Goal: Task Accomplishment & Management: Manage account settings

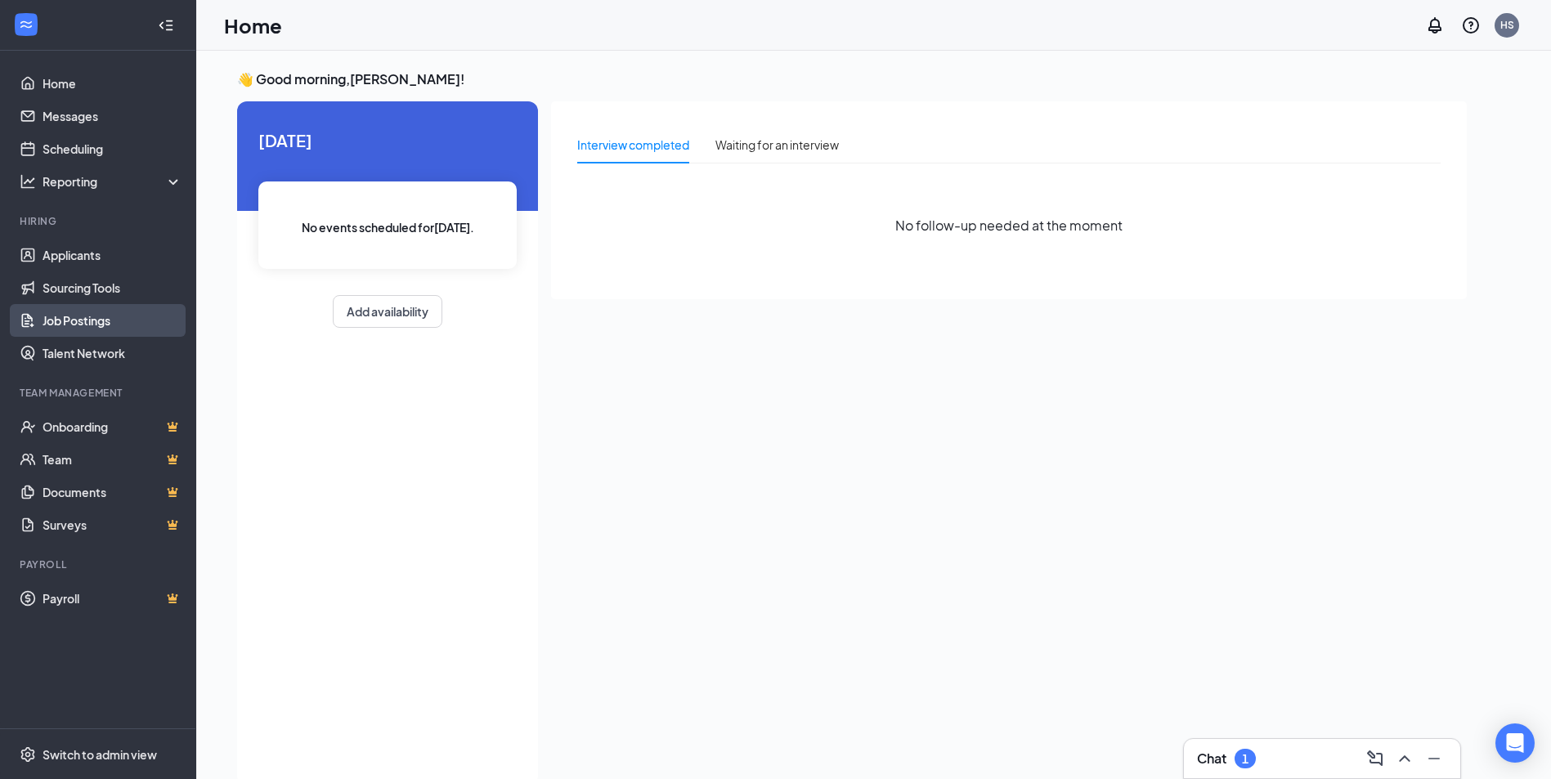
click at [67, 319] on link "Job Postings" at bounding box center [113, 320] width 140 height 33
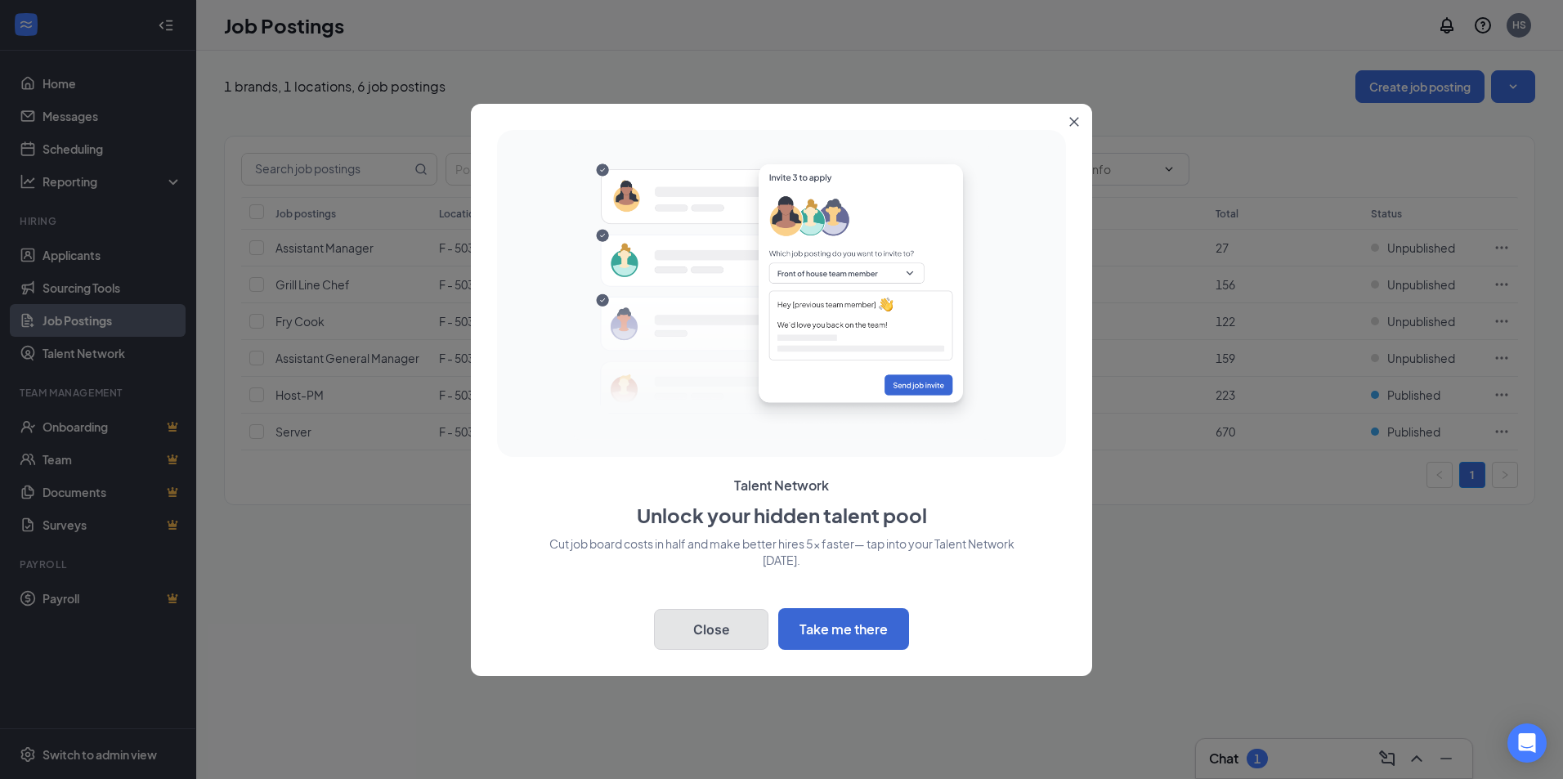
click at [726, 629] on button "Close" at bounding box center [711, 629] width 114 height 41
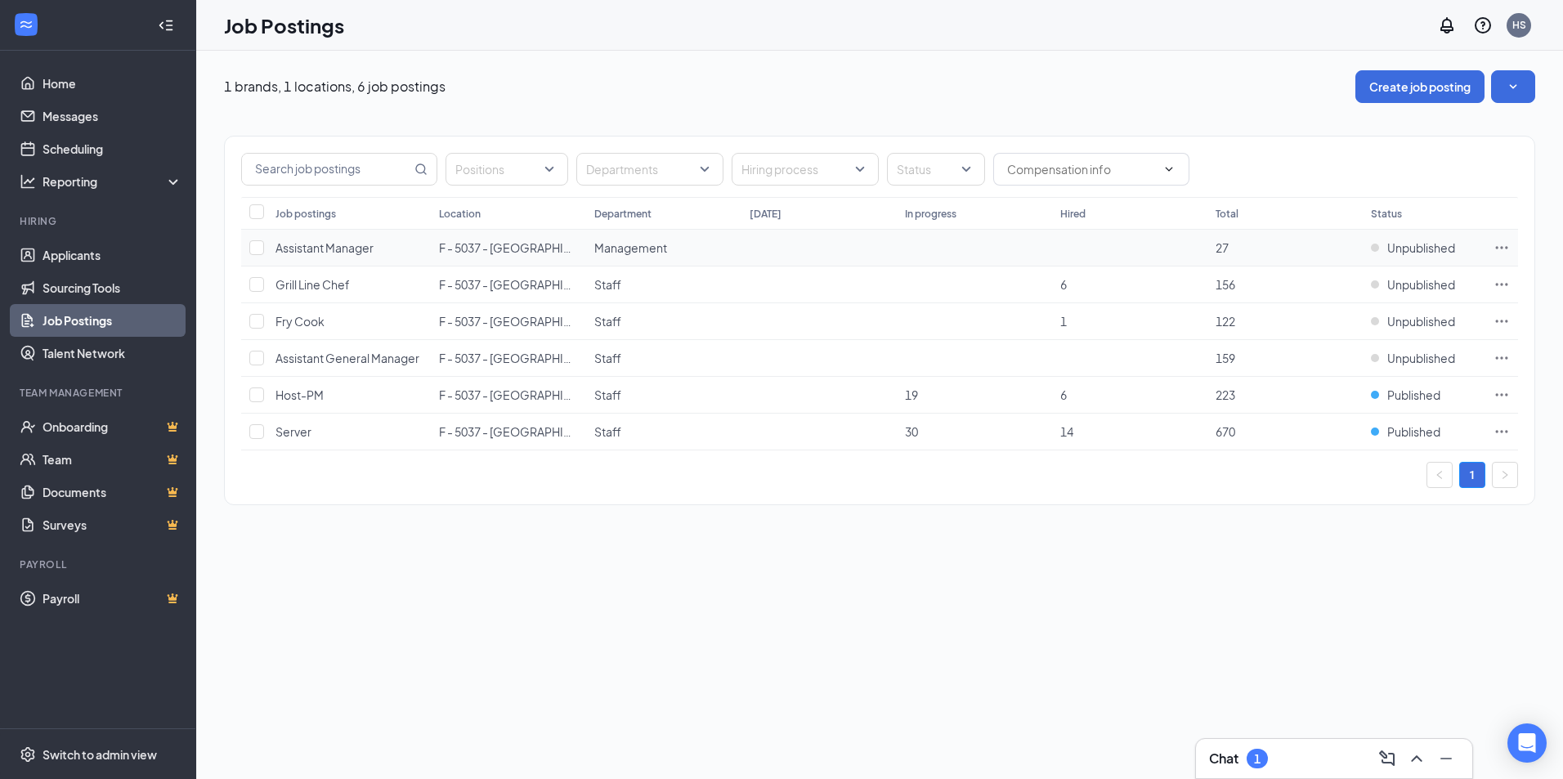
click at [1504, 244] on icon "Ellipses" at bounding box center [1501, 247] width 16 height 16
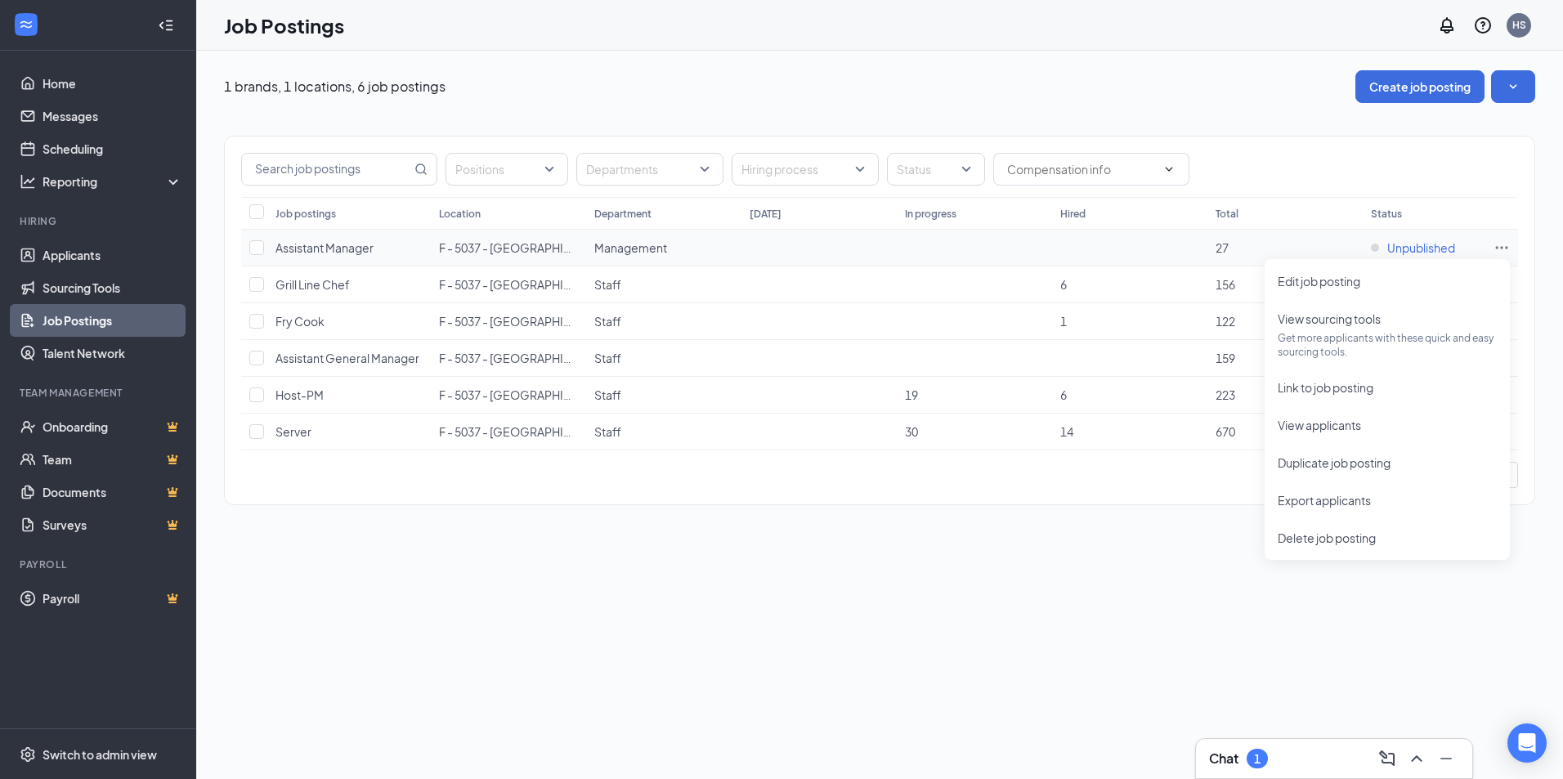
click at [1410, 244] on span "Unpublished" at bounding box center [1421, 247] width 68 height 16
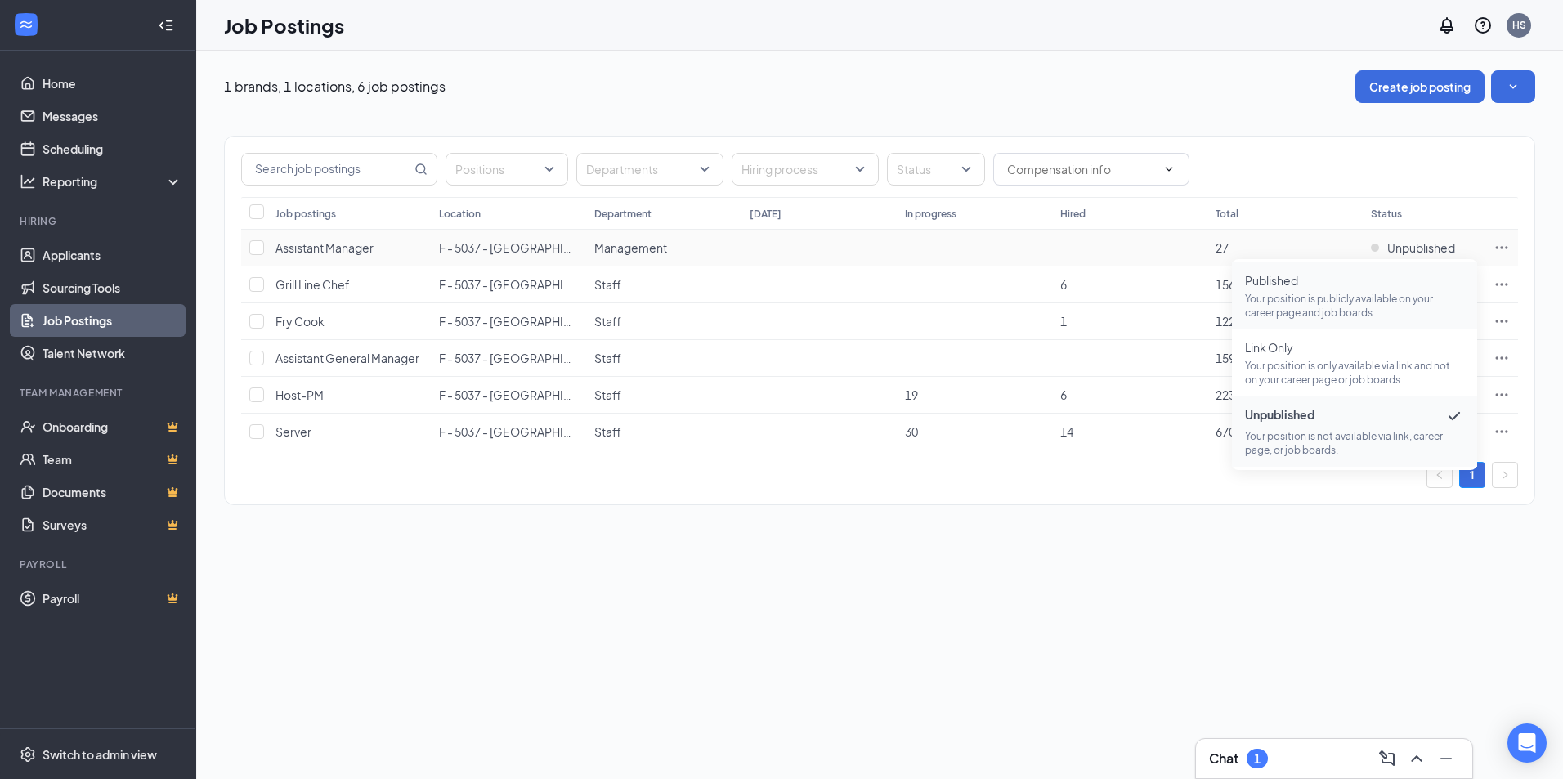
click at [1259, 307] on p "Your position is publicly available on your career page and job boards." at bounding box center [1354, 306] width 219 height 28
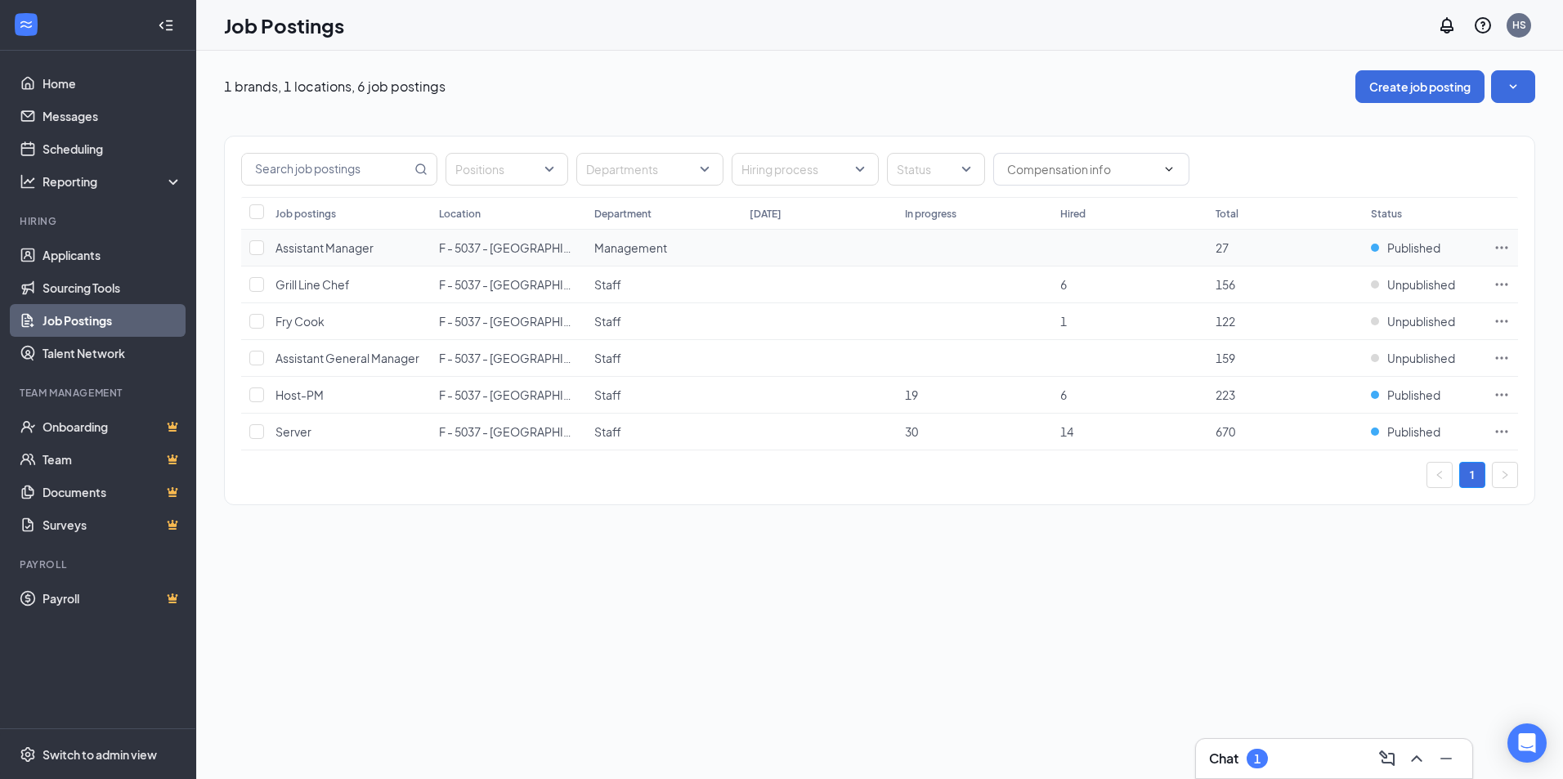
click at [324, 245] on span "Assistant Manager" at bounding box center [324, 247] width 98 height 15
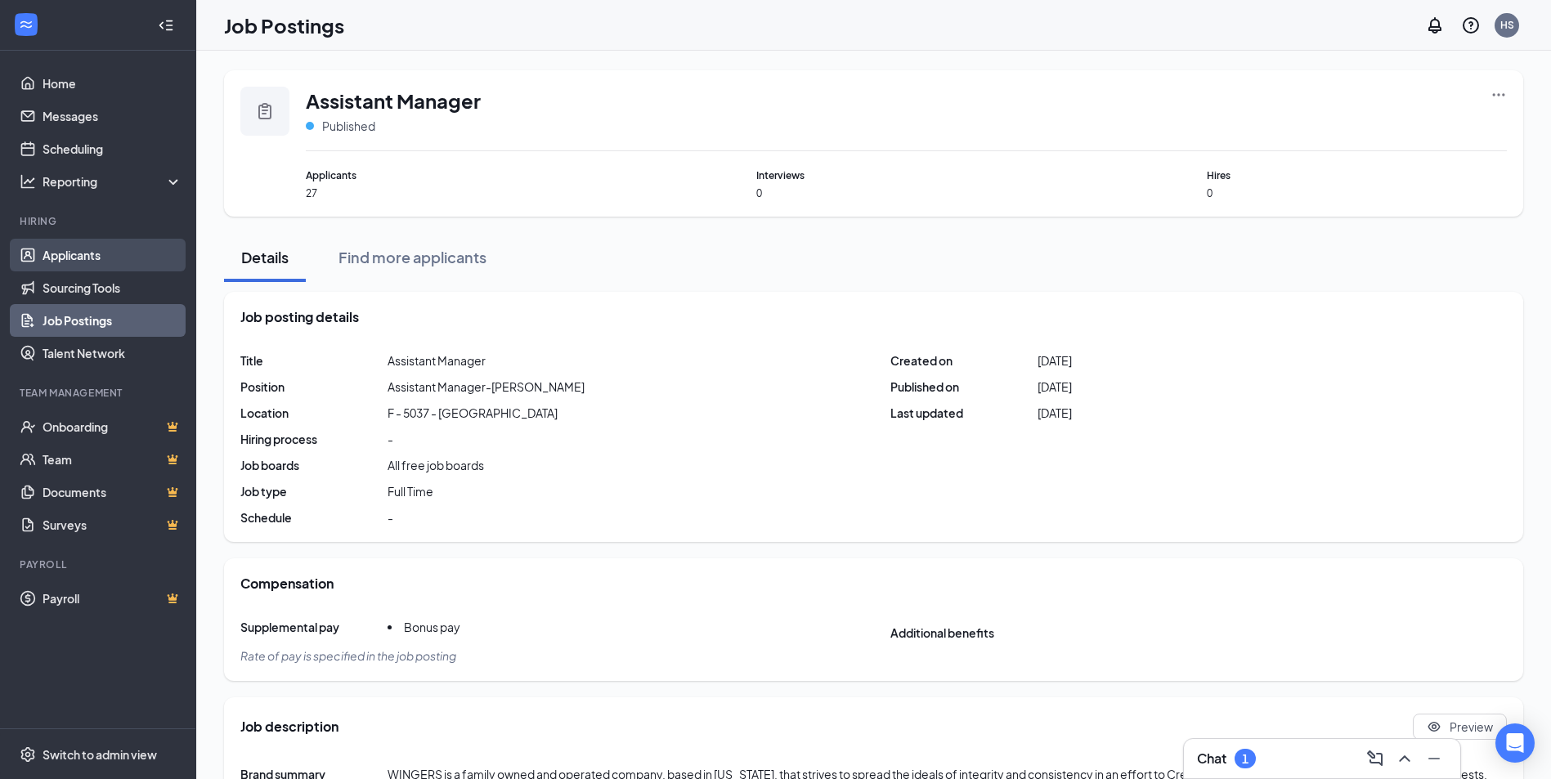
click at [59, 255] on link "Applicants" at bounding box center [113, 255] width 140 height 33
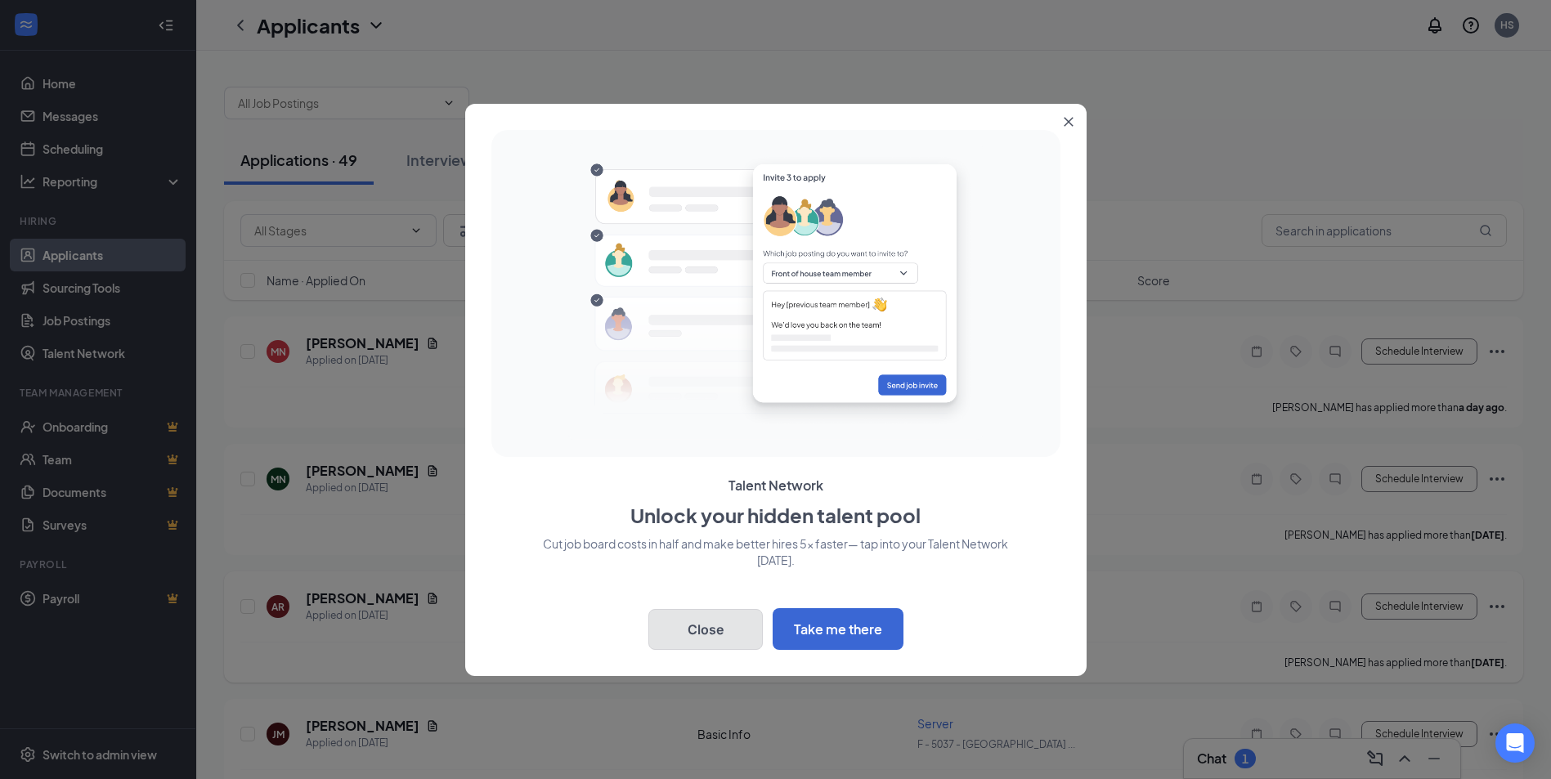
click at [686, 628] on button "Close" at bounding box center [705, 629] width 114 height 41
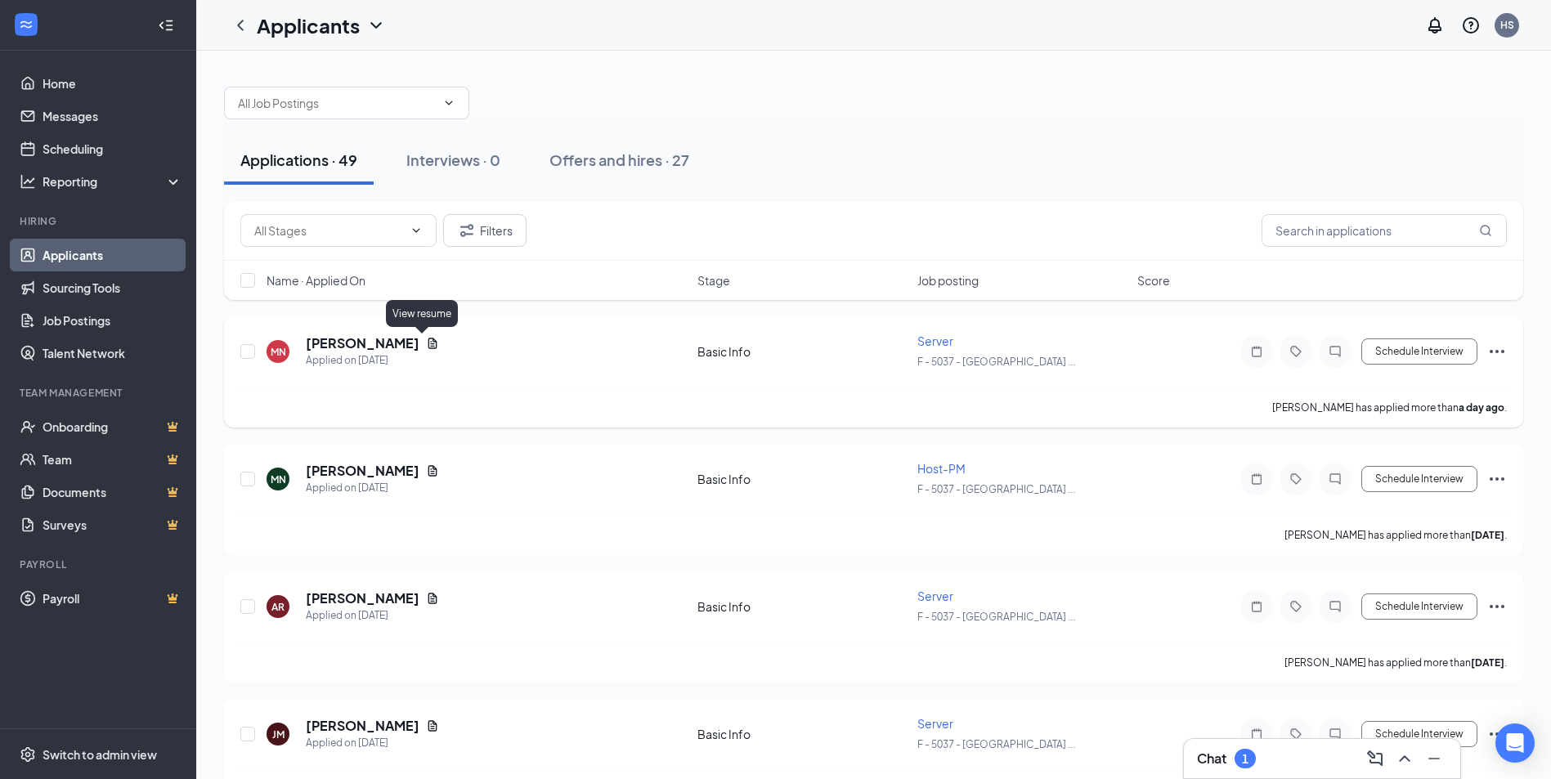
click at [426, 342] on icon "Document" at bounding box center [432, 343] width 13 height 13
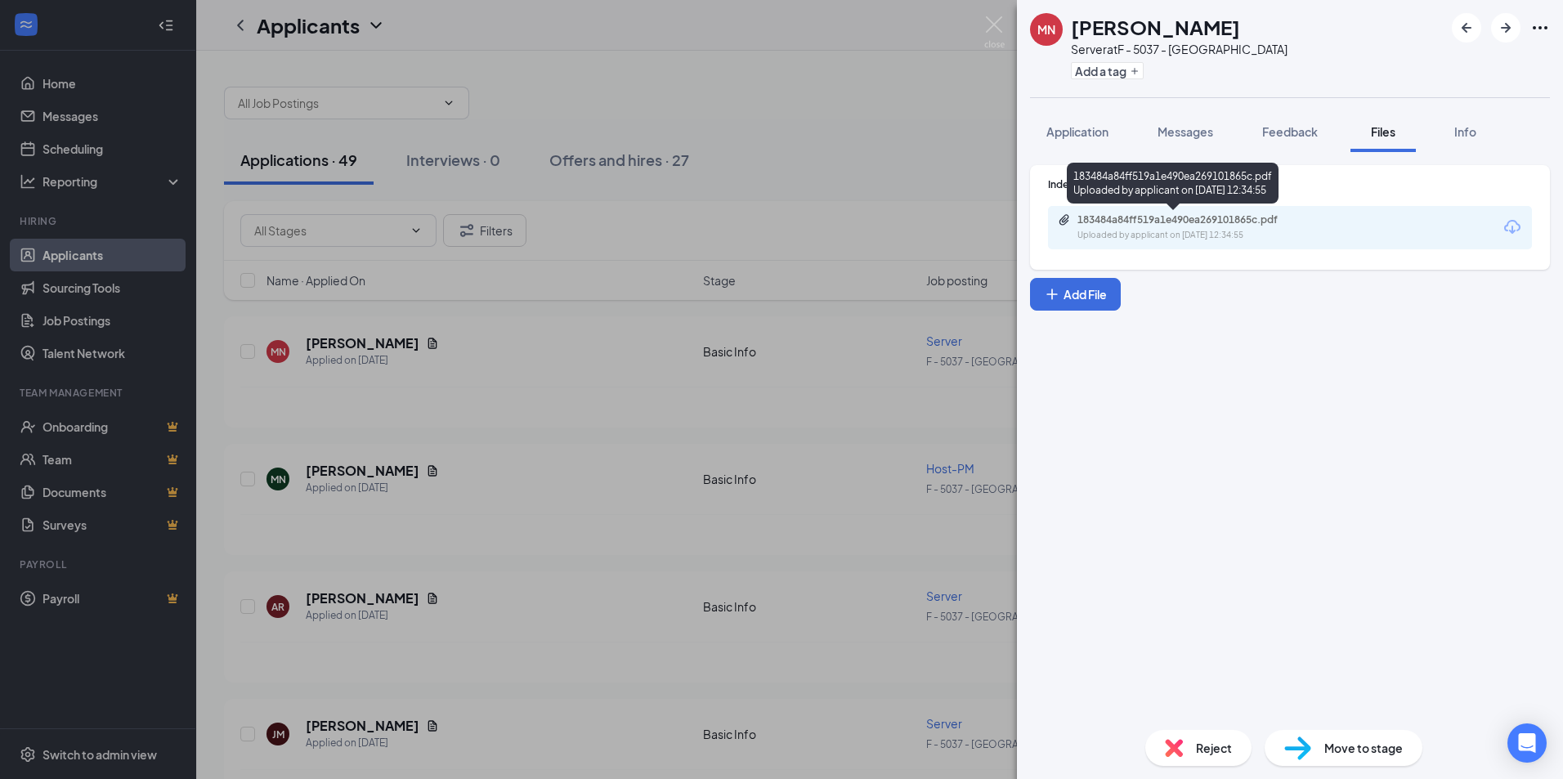
click at [1171, 218] on div "183484a84ff519a1e490ea269101865c.pdf" at bounding box center [1191, 219] width 229 height 13
click at [920, 69] on div "MN Makynlie [PERSON_NAME] Server at F - 5037 - [GEOGRAPHIC_DATA] Wingers Add a …" at bounding box center [781, 389] width 1563 height 779
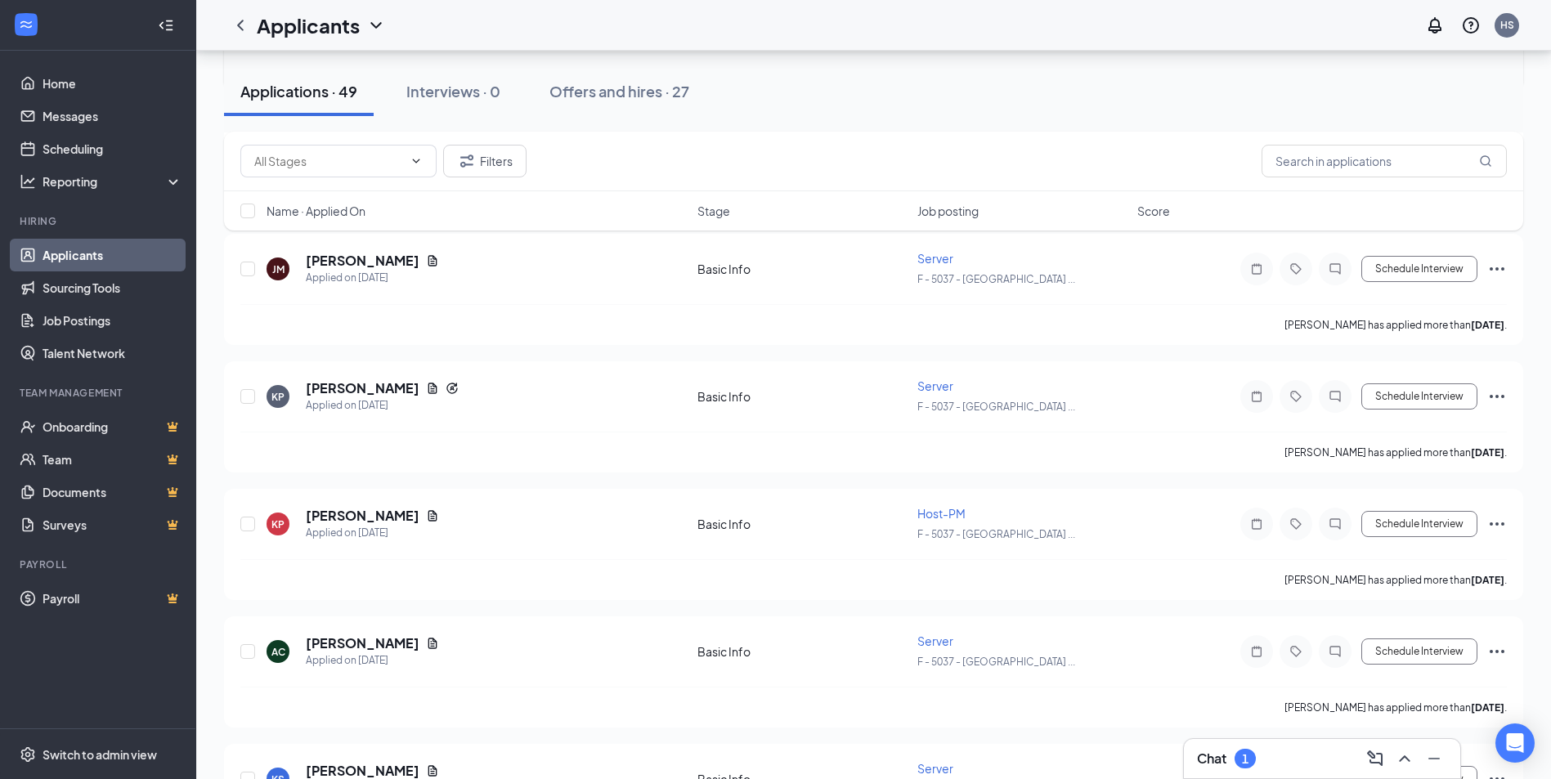
scroll to position [572, 0]
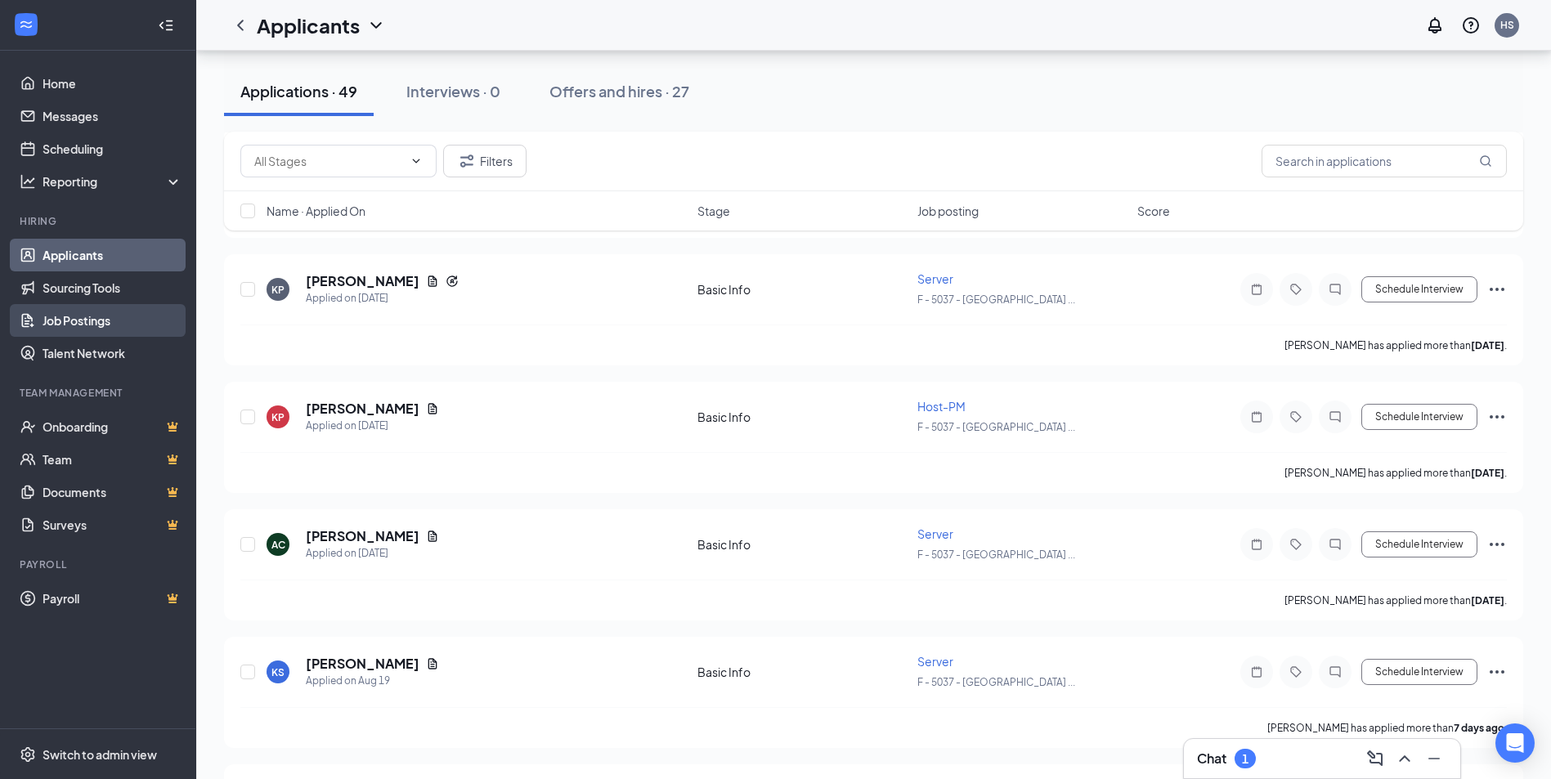
click at [60, 324] on link "Job Postings" at bounding box center [113, 320] width 140 height 33
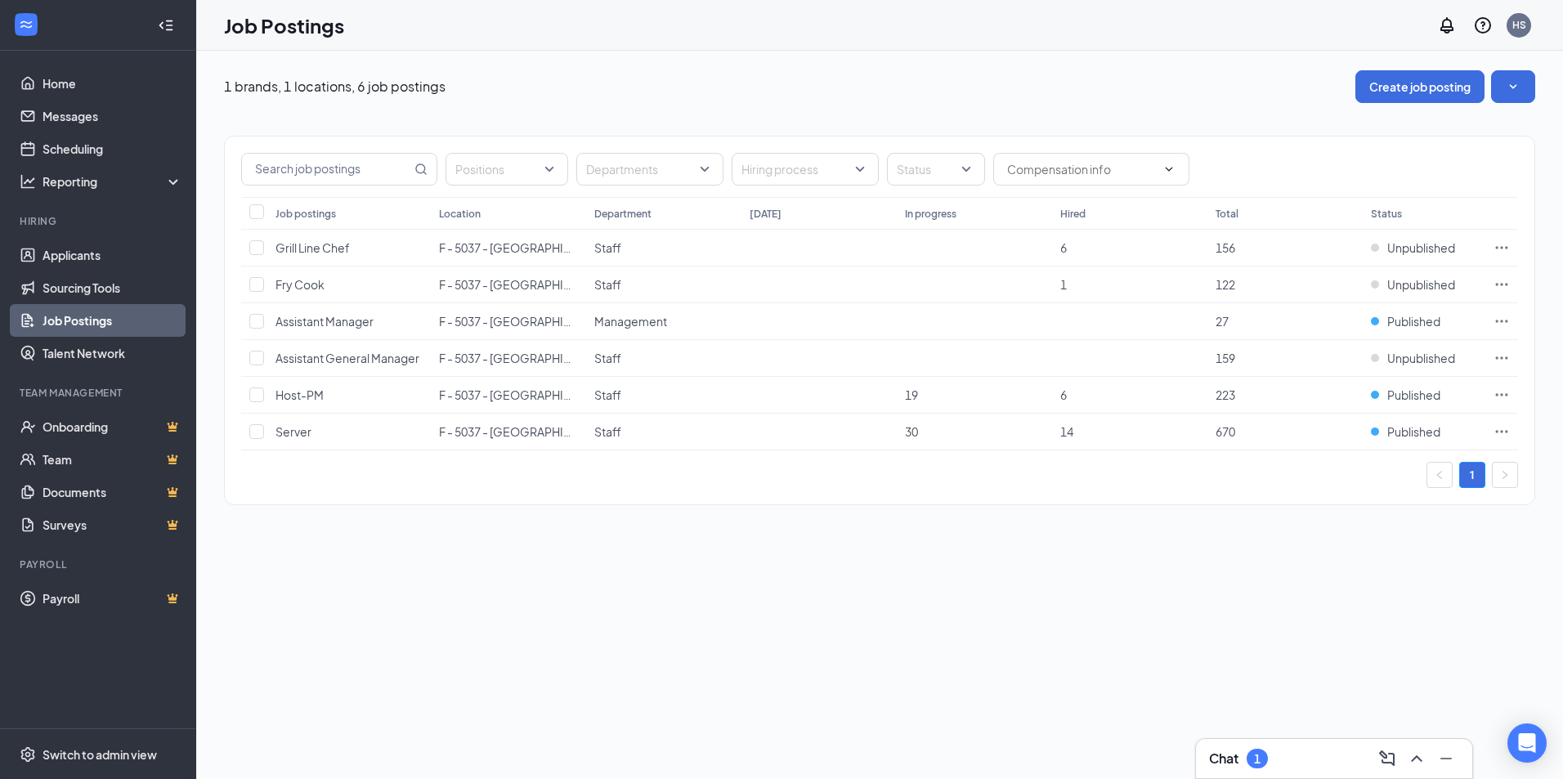
click at [545, 574] on div "1 brands, 1 locations, 6 job postings Create job posting Positions Departments …" at bounding box center [879, 415] width 1367 height 728
